Goal: Navigation & Orientation: Go to known website

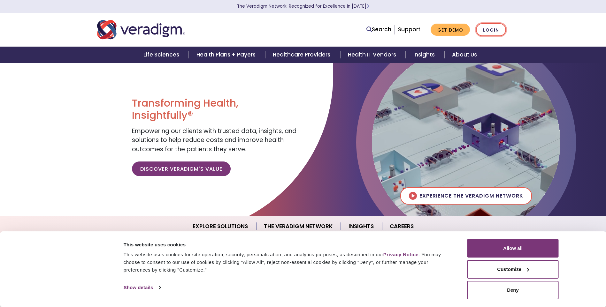
click at [494, 28] on link "Login" at bounding box center [491, 29] width 30 height 13
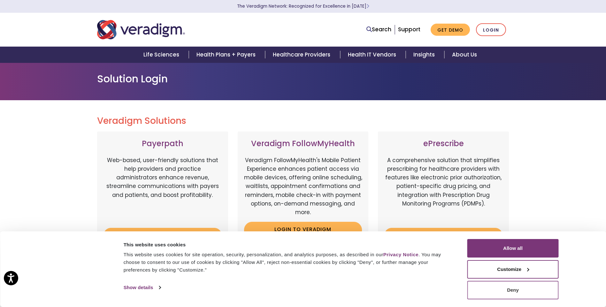
click at [506, 288] on button "Deny" at bounding box center [512, 290] width 91 height 19
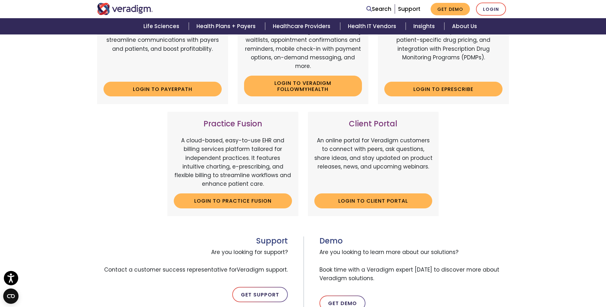
scroll to position [64, 0]
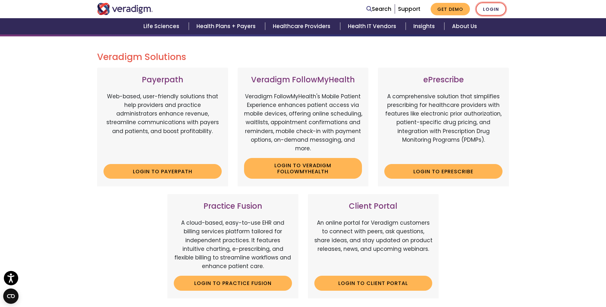
click at [496, 10] on link "Login" at bounding box center [491, 9] width 30 height 13
